Goal: Task Accomplishment & Management: Manage account settings

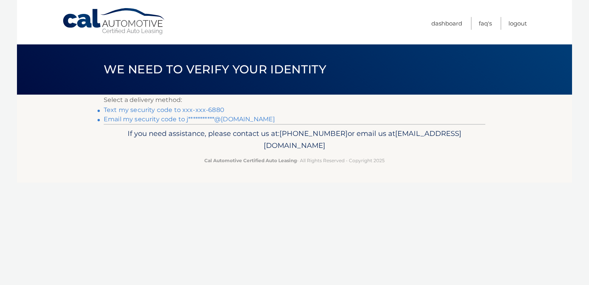
click at [184, 110] on link "Text my security code to xxx-xxx-6880" at bounding box center [164, 109] width 121 height 7
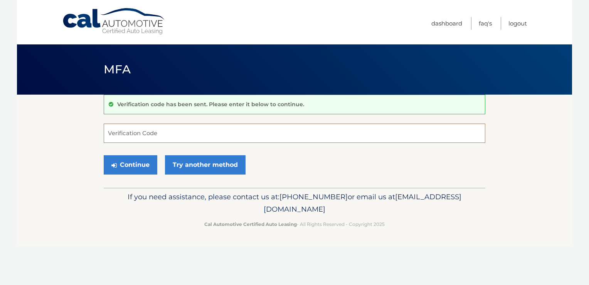
click at [156, 135] on input "Verification Code" at bounding box center [295, 132] width 382 height 19
type input "079108"
click at [104, 155] on button "Continue" at bounding box center [131, 164] width 54 height 19
click at [133, 169] on button "Continue" at bounding box center [131, 164] width 54 height 19
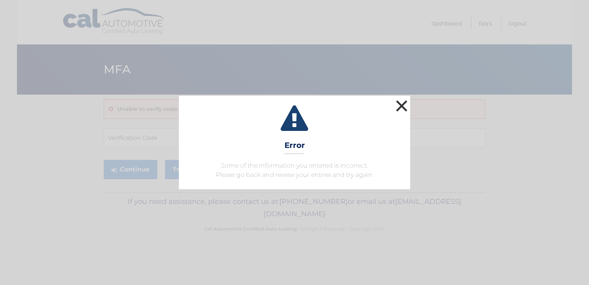
click at [404, 104] on button "×" at bounding box center [401, 105] width 15 height 15
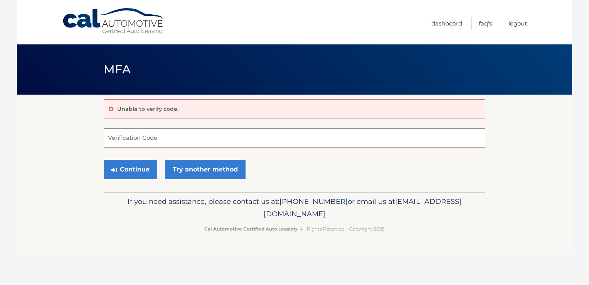
click at [173, 136] on input "Verification Code" at bounding box center [295, 137] width 382 height 19
type input "079108"
click at [140, 161] on button "Continue" at bounding box center [131, 169] width 54 height 19
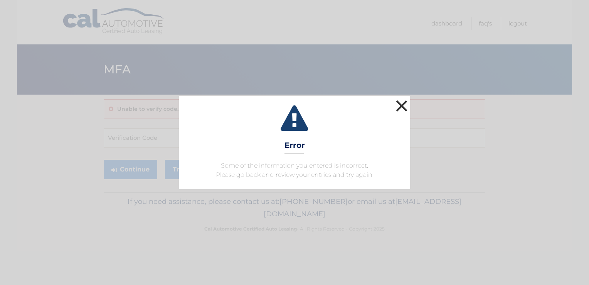
click at [401, 102] on button "×" at bounding box center [401, 105] width 15 height 15
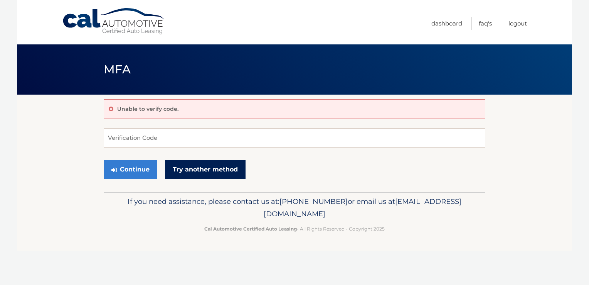
click at [196, 172] on link "Try another method" at bounding box center [205, 169] width 81 height 19
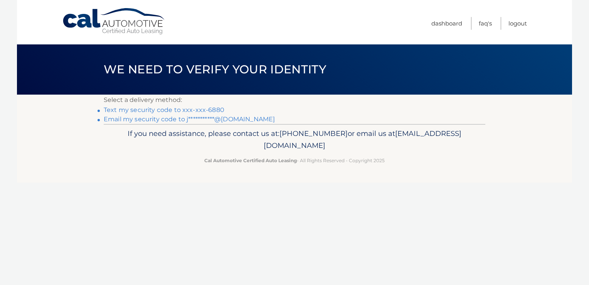
click at [185, 109] on link "Text my security code to xxx-xxx-6880" at bounding box center [164, 109] width 121 height 7
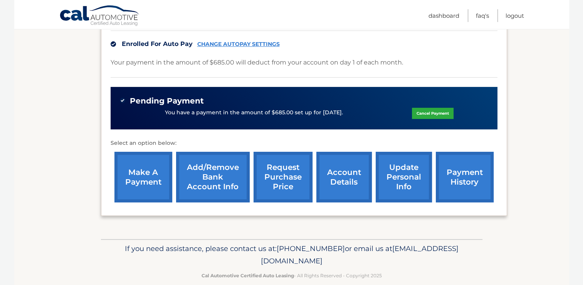
scroll to position [204, 0]
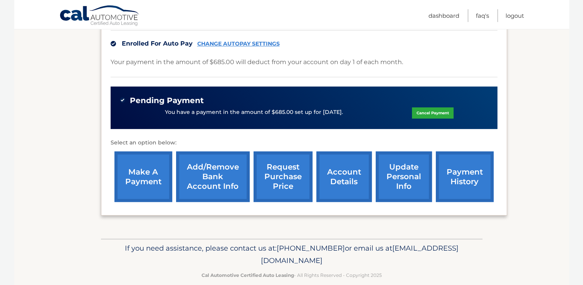
click at [357, 169] on link "account details" at bounding box center [345, 176] width 56 height 51
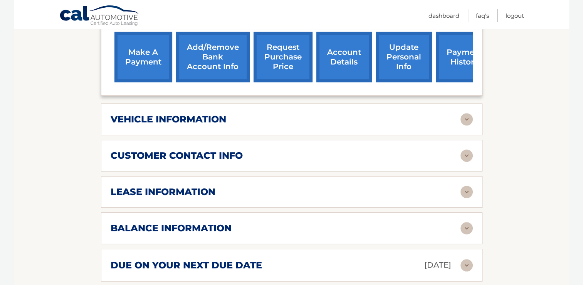
scroll to position [347, 0]
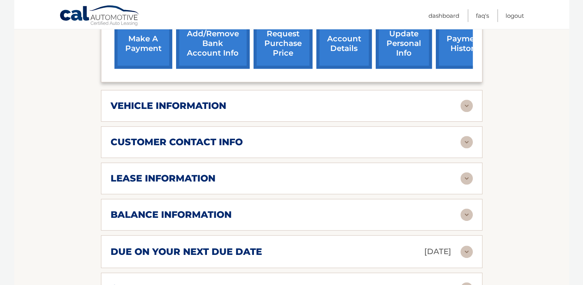
click at [469, 172] on img at bounding box center [467, 178] width 12 height 12
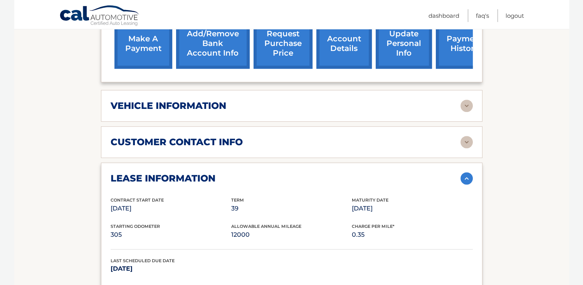
scroll to position [424, 0]
